Goal: Information Seeking & Learning: Learn about a topic

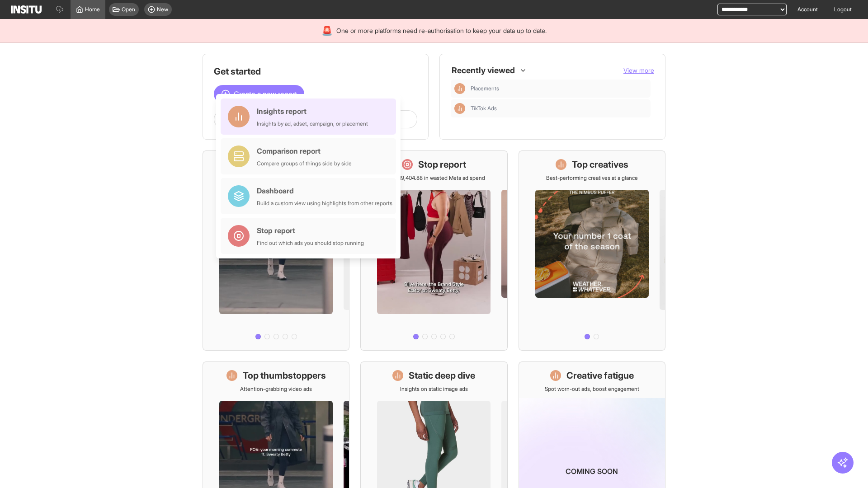
click at [311, 117] on div "Insights report Insights by ad, adset, campaign, or placement" at bounding box center [312, 117] width 111 height 22
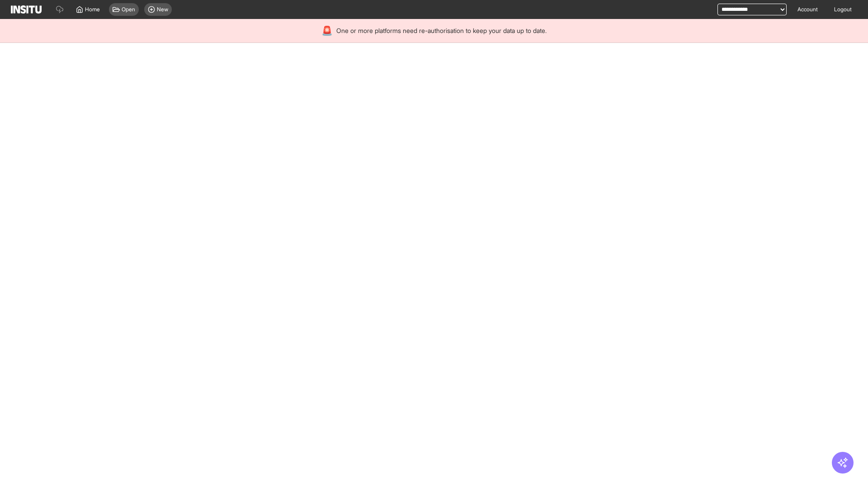
select select "**"
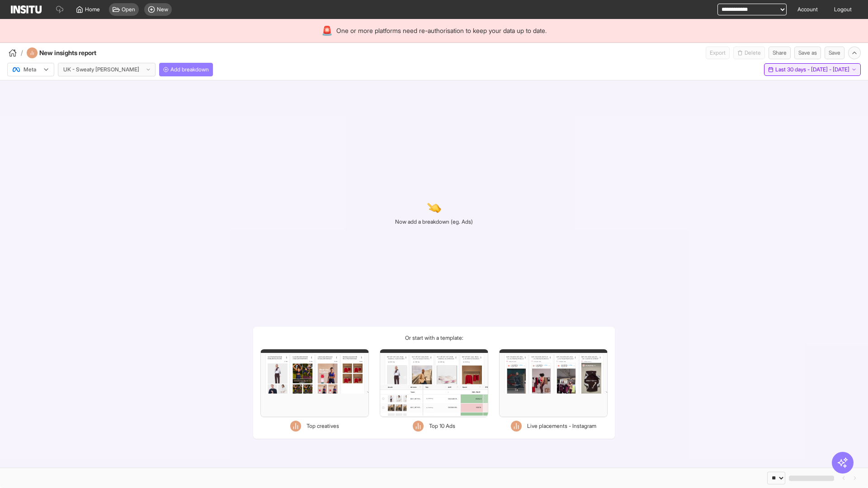
click at [791, 70] on span "Last 30 days - [DATE] - [DATE]" at bounding box center [812, 69] width 74 height 7
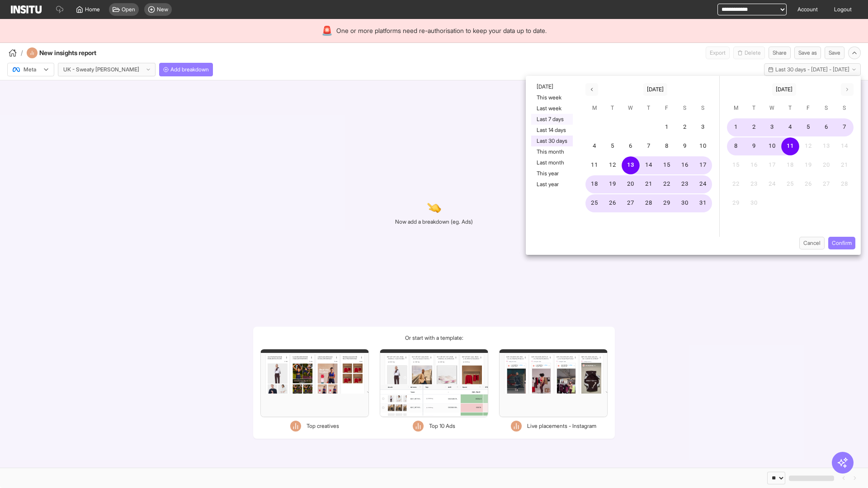
click at [551, 119] on button "Last 7 days" at bounding box center [552, 119] width 42 height 11
